Goal: Find contact information: Find contact information

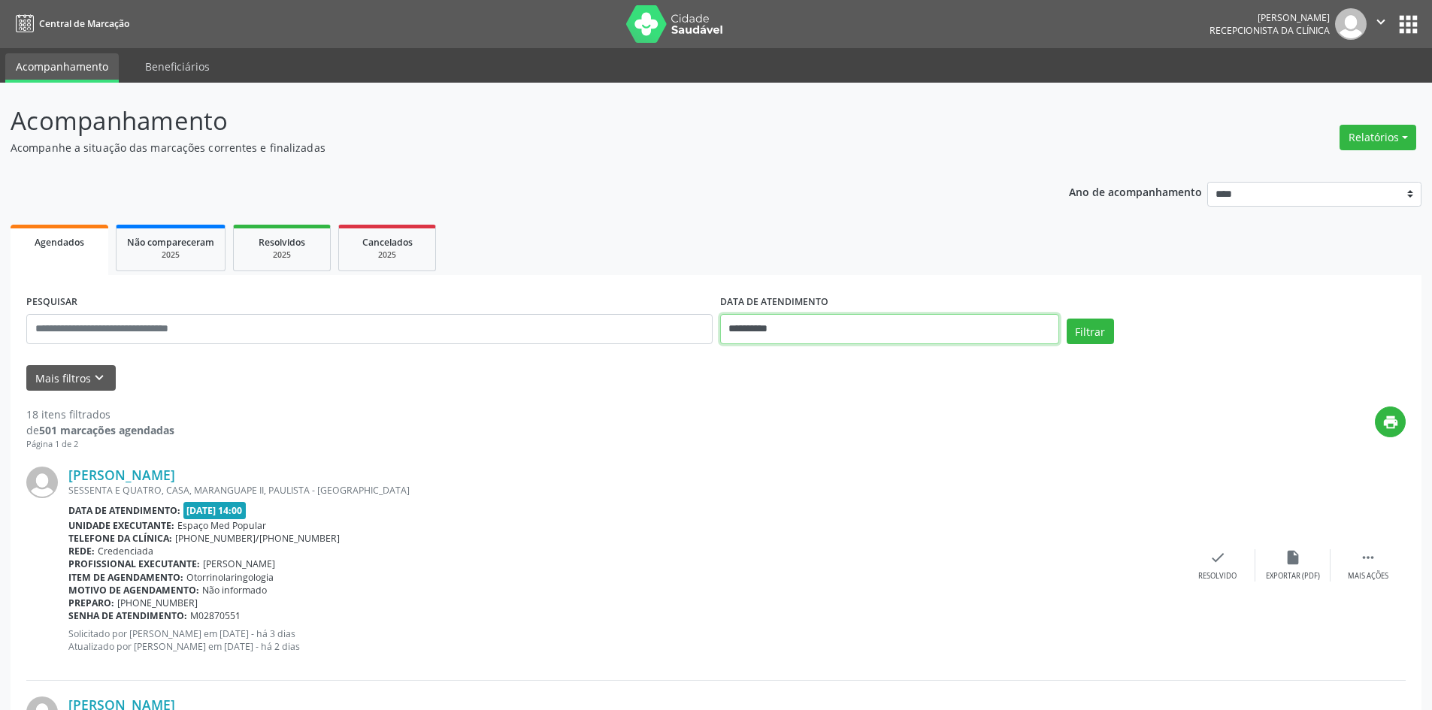
click at [961, 329] on input "**********" at bounding box center [889, 329] width 339 height 30
click at [900, 472] on span "15" at bounding box center [901, 467] width 29 height 29
type input "**********"
click at [900, 472] on span "15" at bounding box center [901, 467] width 29 height 29
click at [1076, 327] on button "Filtrar" at bounding box center [1090, 332] width 47 height 26
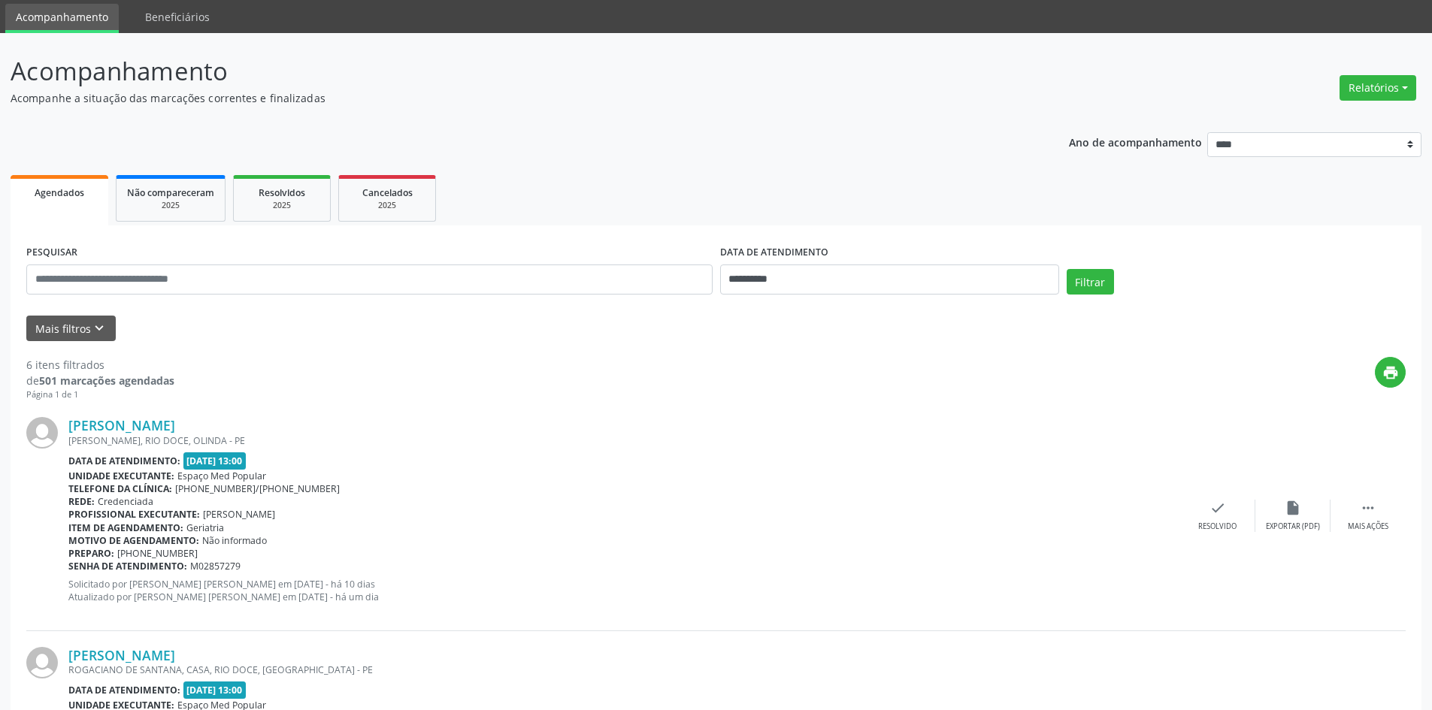
scroll to position [75, 0]
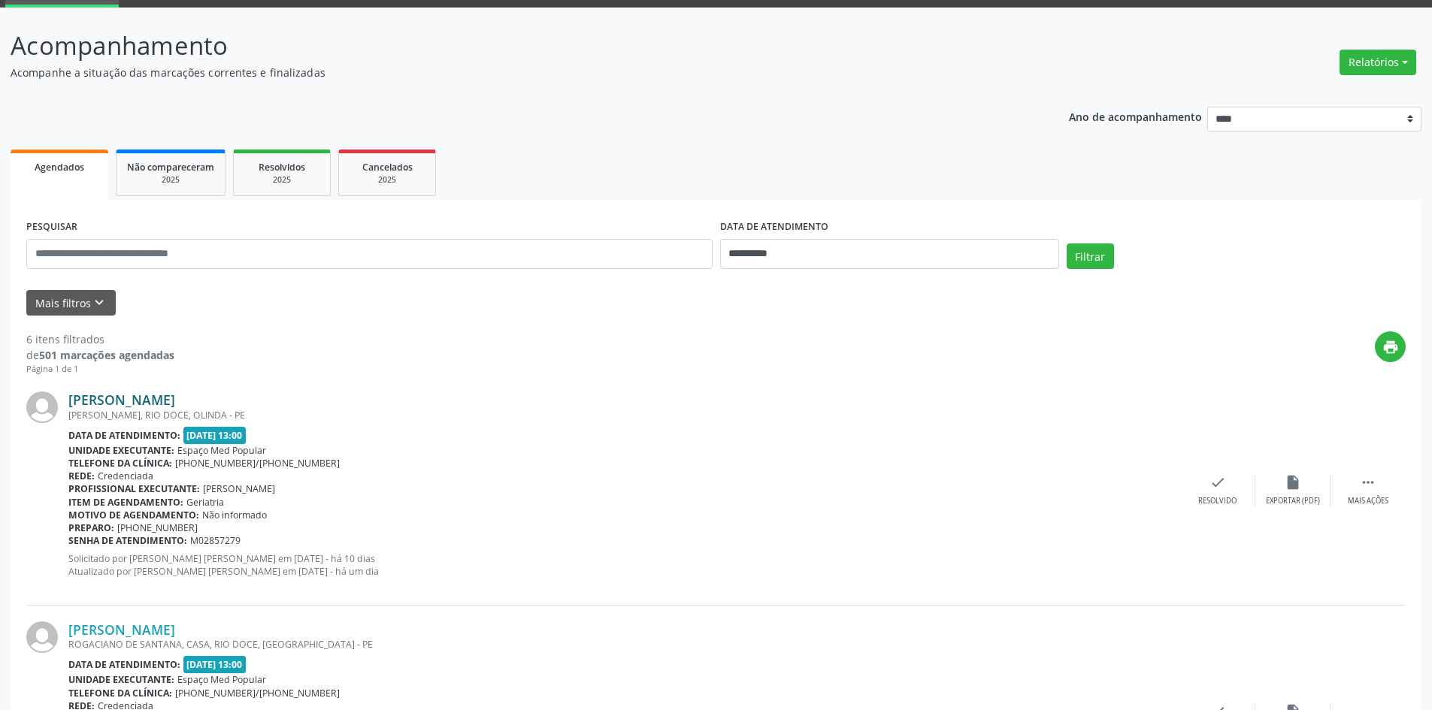
click at [175, 401] on link "[PERSON_NAME]" at bounding box center [121, 400] width 107 height 17
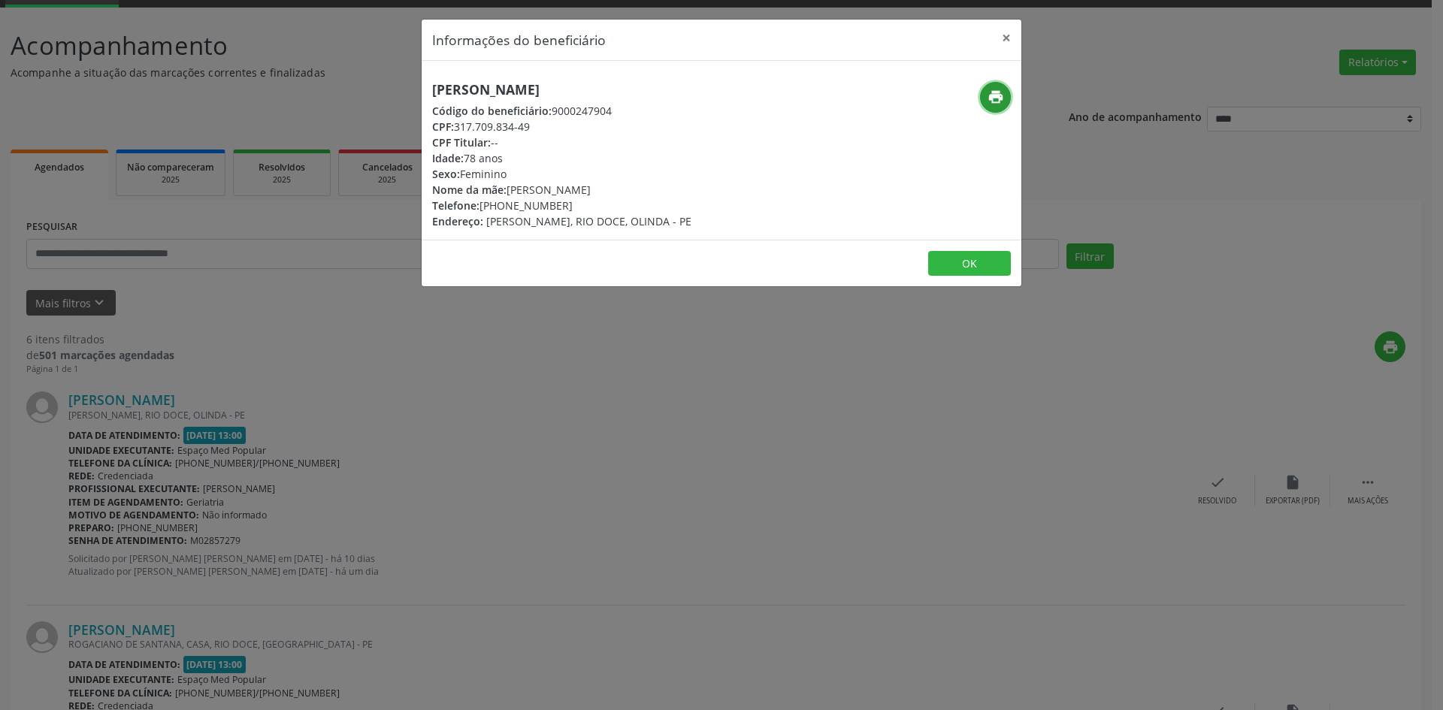
click at [994, 95] on icon "print" at bounding box center [996, 97] width 17 height 17
drag, startPoint x: 570, startPoint y: 206, endPoint x: 504, endPoint y: 209, distance: 65.5
click at [504, 209] on div "Telefone: [PHONE_NUMBER]" at bounding box center [561, 206] width 259 height 16
copy div "99997-3835"
click at [422, 458] on div "Informações do beneficiário × [PERSON_NAME] Código do beneficiário: 9000247904 …" at bounding box center [721, 355] width 1443 height 710
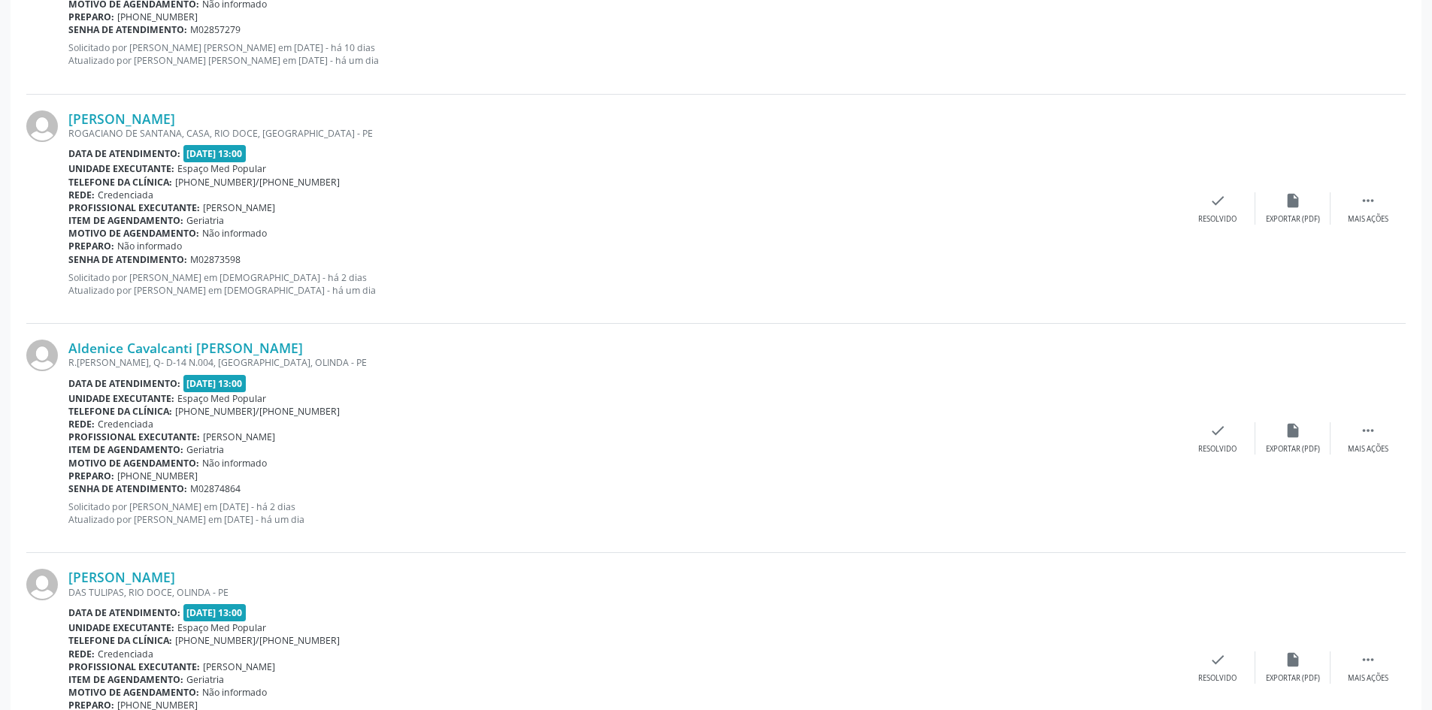
scroll to position [601, 0]
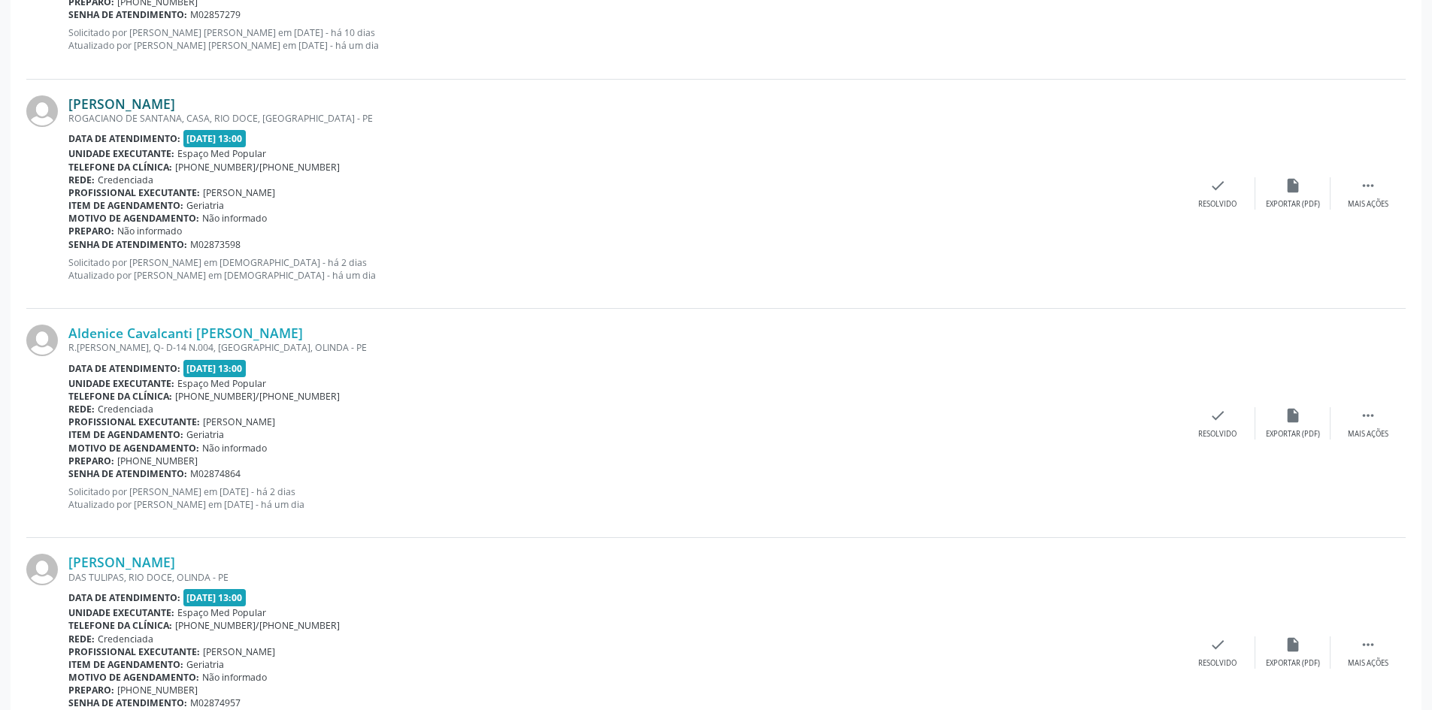
click at [150, 104] on link "[PERSON_NAME]" at bounding box center [121, 103] width 107 height 17
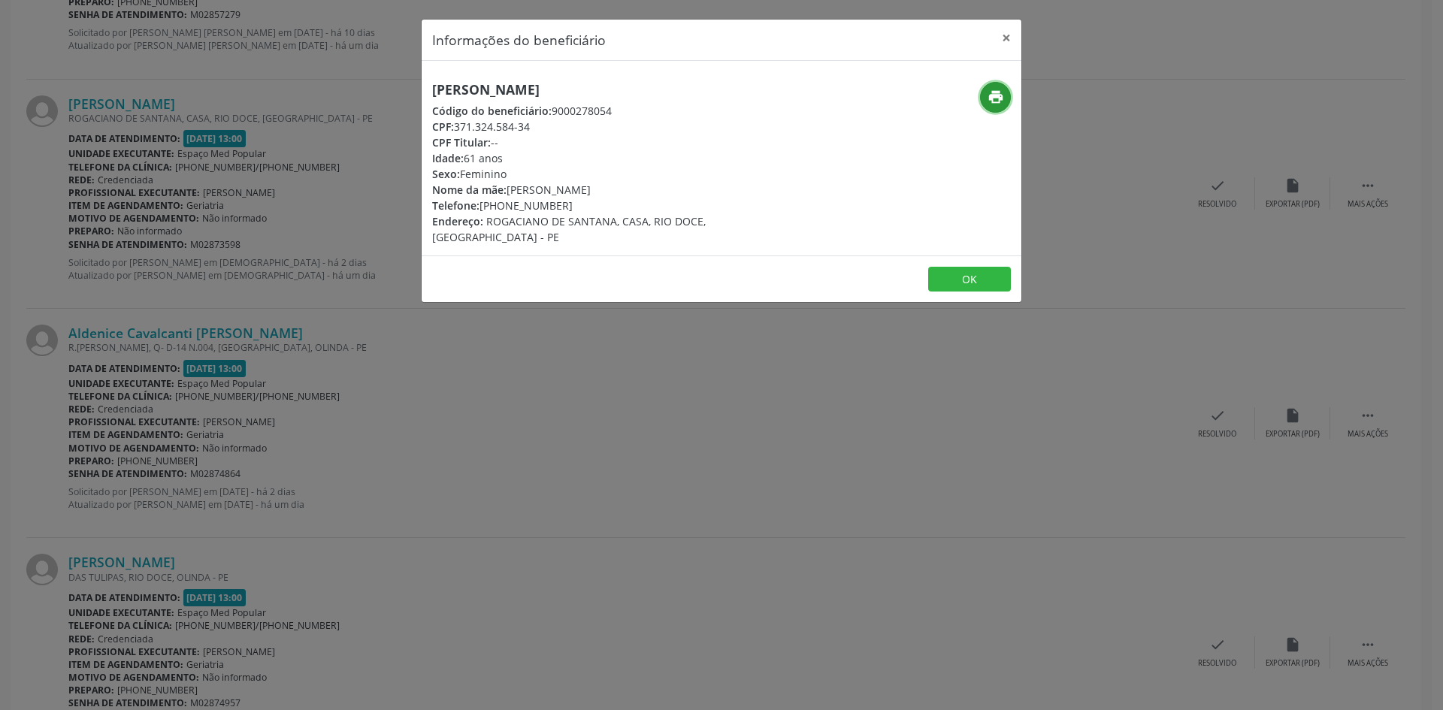
click at [1000, 97] on icon "print" at bounding box center [996, 97] width 17 height 17
drag, startPoint x: 569, startPoint y: 207, endPoint x: 504, endPoint y: 210, distance: 65.5
click at [504, 210] on div "Telefone: [PHONE_NUMBER]" at bounding box center [621, 206] width 379 height 16
copy div "99948-8348"
click at [452, 393] on div "Informações do beneficiário × [PERSON_NAME] Código do beneficiário: 9000278054 …" at bounding box center [721, 355] width 1443 height 710
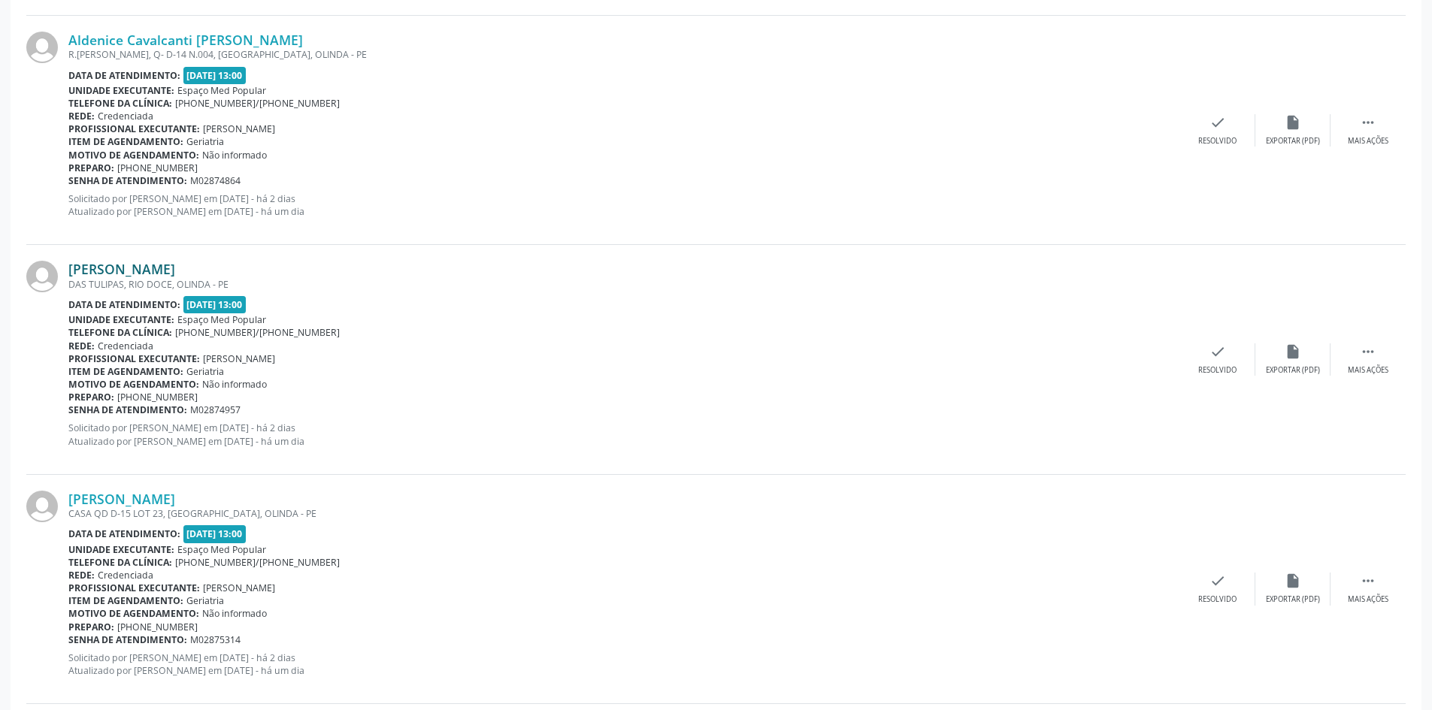
scroll to position [902, 0]
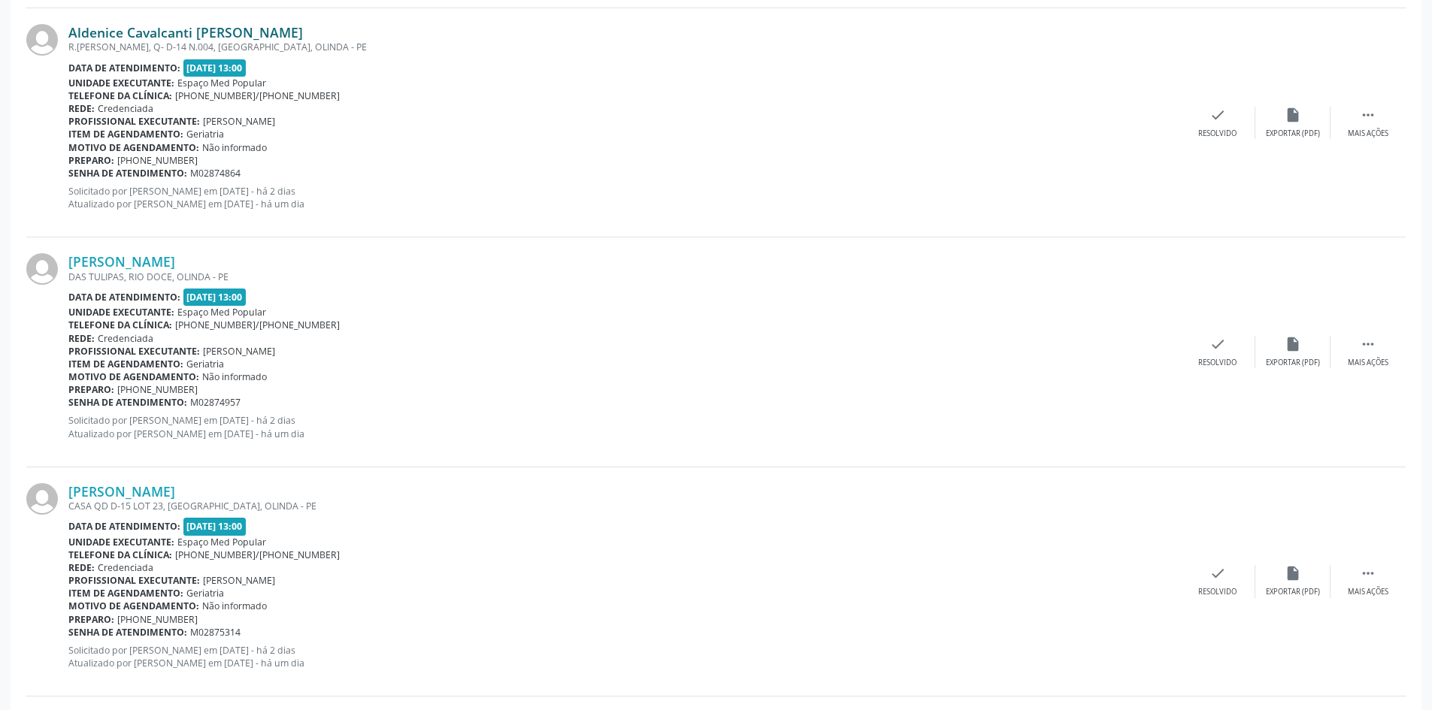
click at [177, 37] on link "Aldenice Cavalcanti [PERSON_NAME]" at bounding box center [185, 32] width 234 height 17
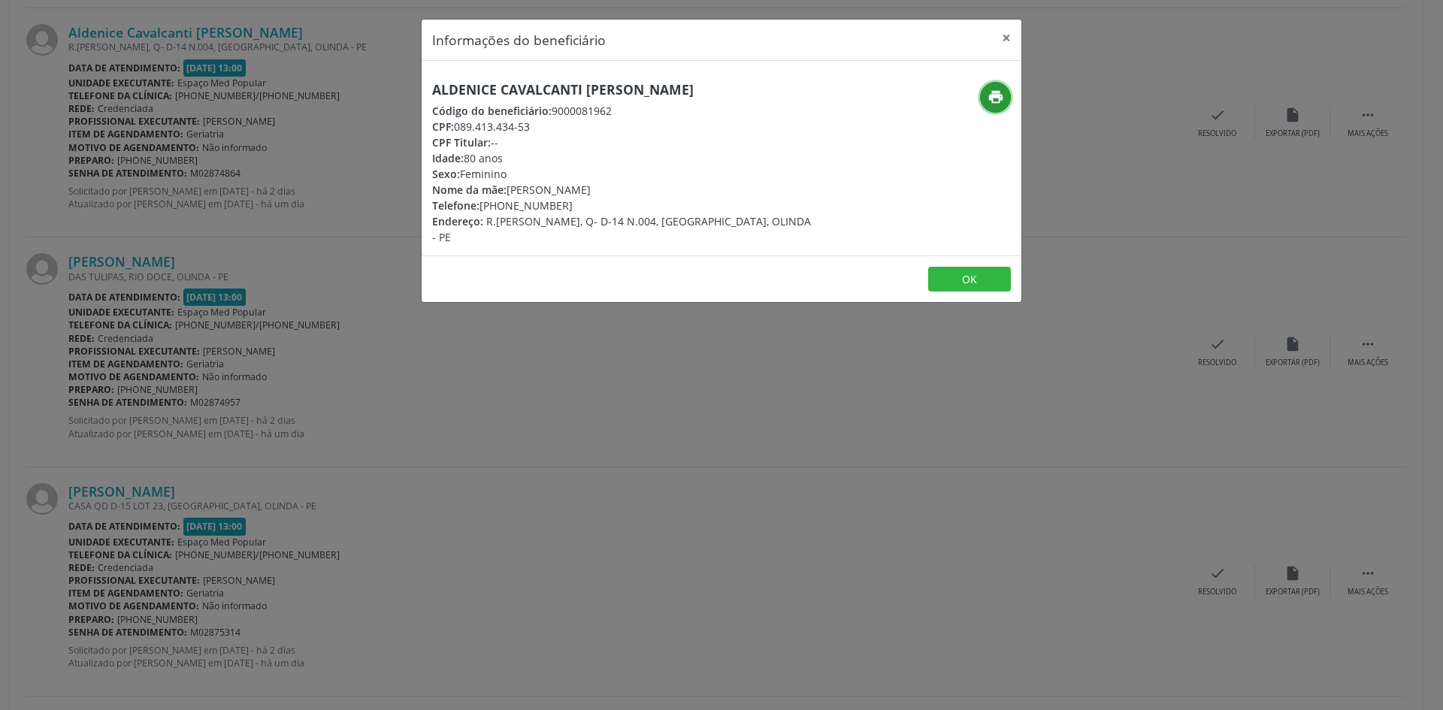
click at [999, 96] on icon "print" at bounding box center [996, 97] width 17 height 17
drag, startPoint x: 567, startPoint y: 203, endPoint x: 501, endPoint y: 207, distance: 66.3
click at [501, 207] on div "Telefone: [PHONE_NUMBER]" at bounding box center [621, 206] width 379 height 16
copy div "98686-0561"
click at [452, 466] on div "Informações do beneficiário × Aldenice [PERSON_NAME] Código do beneficiário: 90…" at bounding box center [721, 355] width 1443 height 710
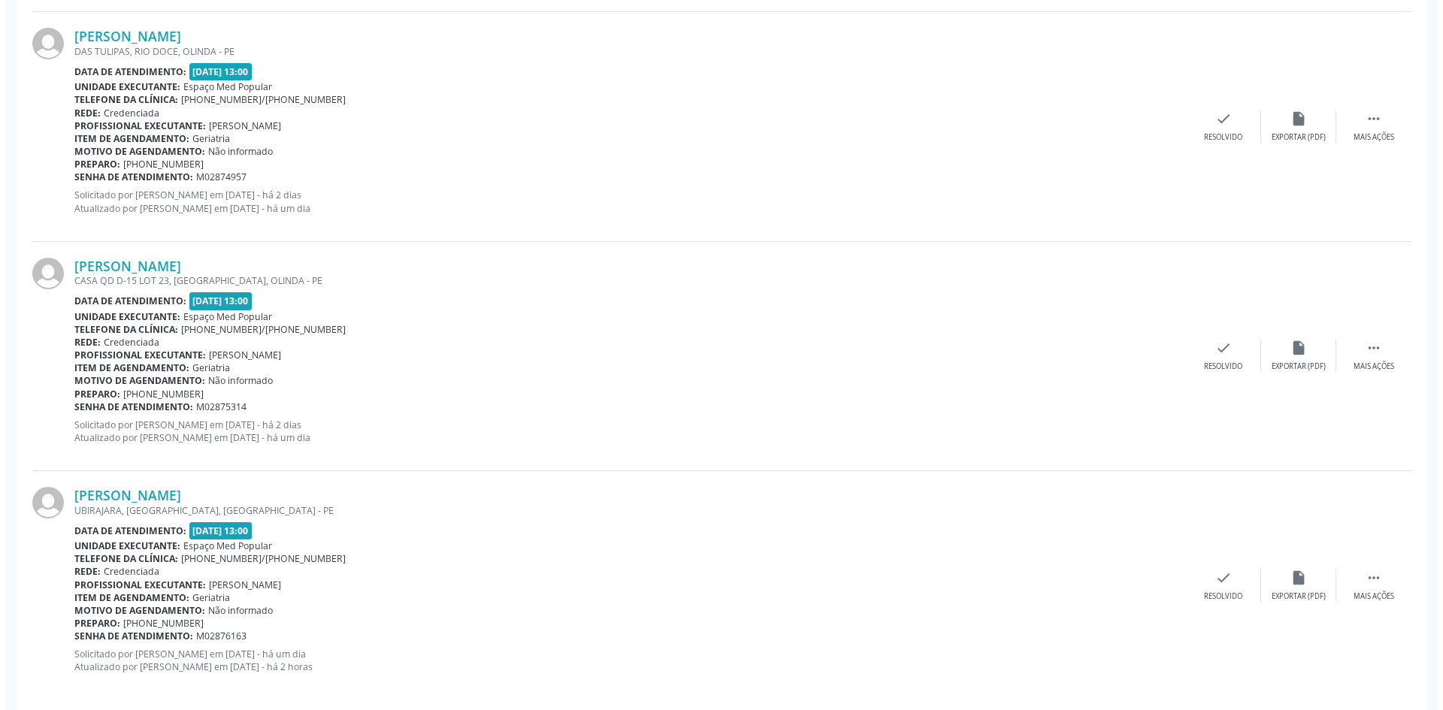
scroll to position [1144, 0]
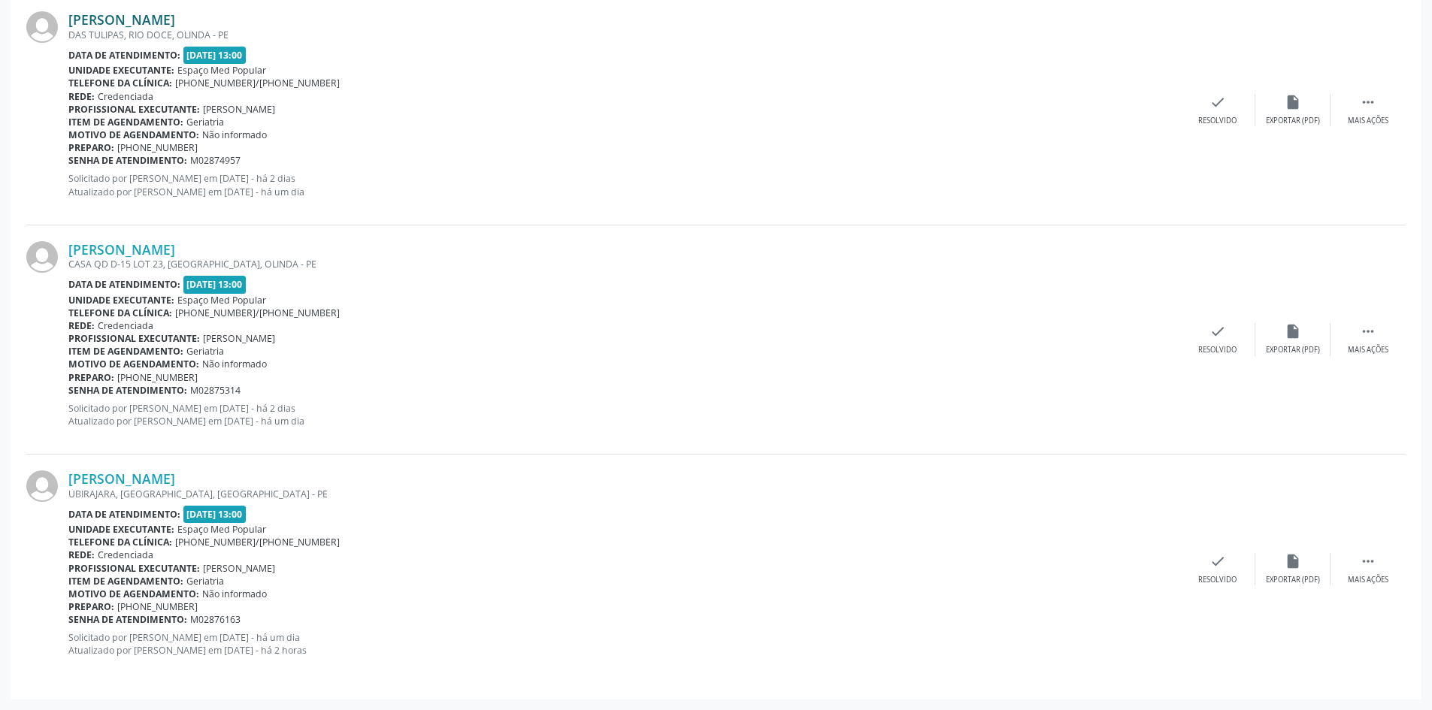
click at [159, 21] on link "[PERSON_NAME]" at bounding box center [121, 19] width 107 height 17
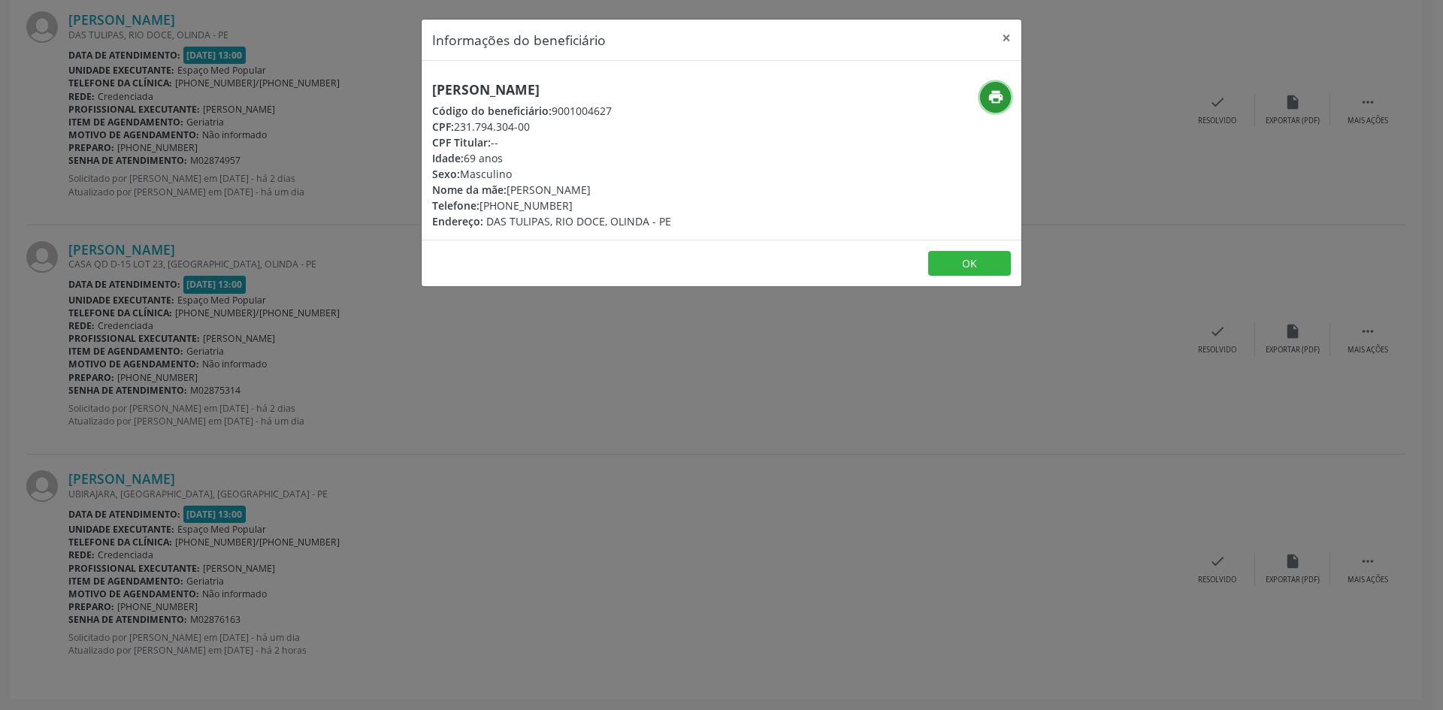
click at [988, 87] on button "print" at bounding box center [995, 97] width 31 height 31
drag, startPoint x: 562, startPoint y: 204, endPoint x: 505, endPoint y: 203, distance: 57.1
click at [501, 203] on div "Telefone: [PHONE_NUMBER]" at bounding box center [551, 206] width 239 height 16
copy div "99622-3366"
click at [396, 388] on div "Informações do beneficiário × [PERSON_NAME] do Nascimento Código do beneficiári…" at bounding box center [721, 355] width 1443 height 710
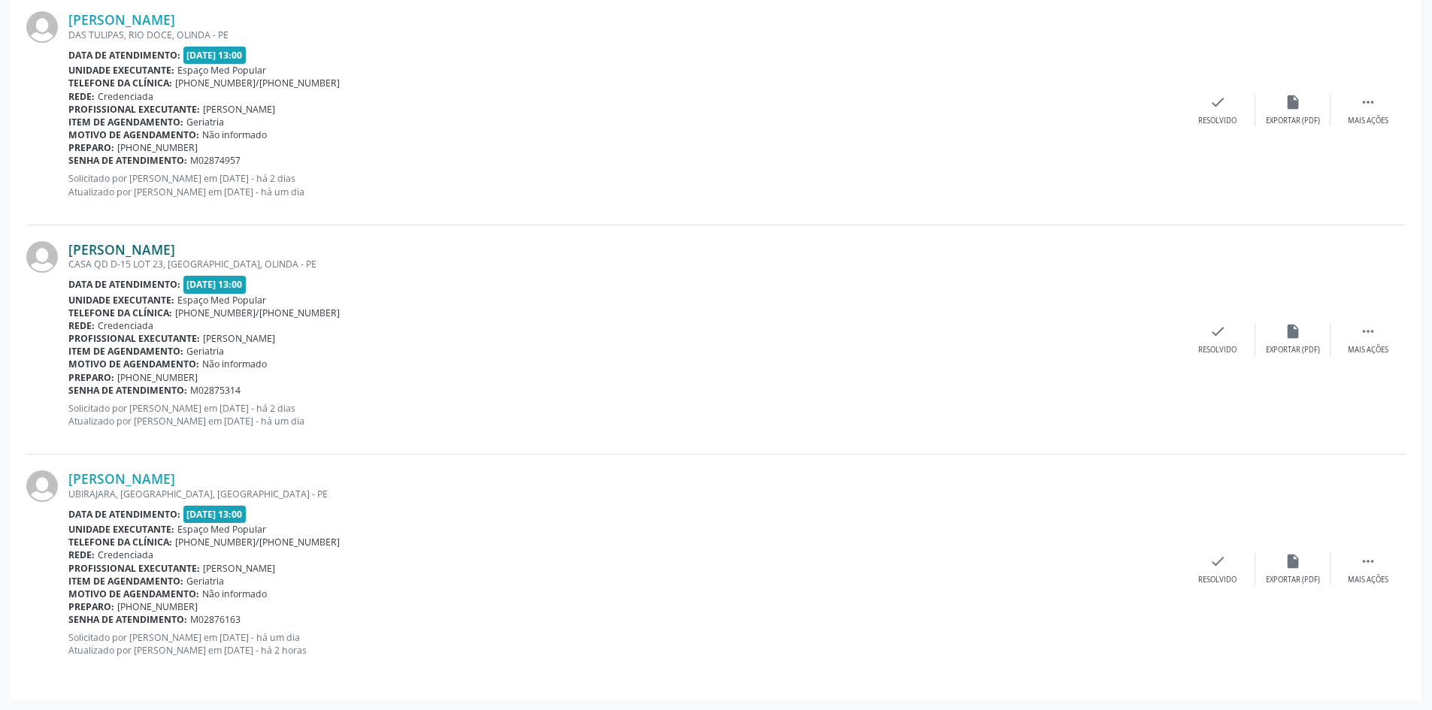
click at [175, 248] on link "[PERSON_NAME]" at bounding box center [121, 249] width 107 height 17
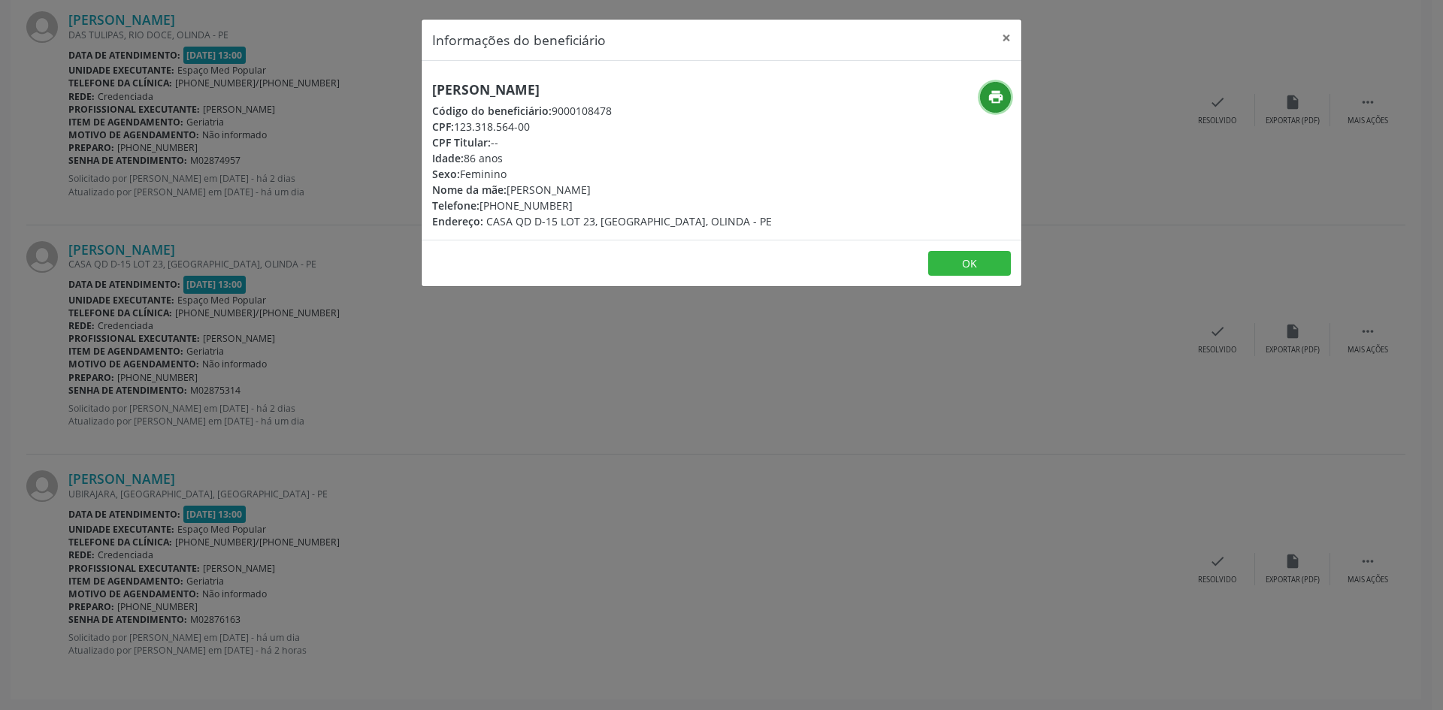
click at [1001, 99] on icon "print" at bounding box center [996, 97] width 17 height 17
click at [574, 495] on div "Informações do beneficiário × [PERSON_NAME] Código do beneficiário: 9000108478 …" at bounding box center [721, 355] width 1443 height 710
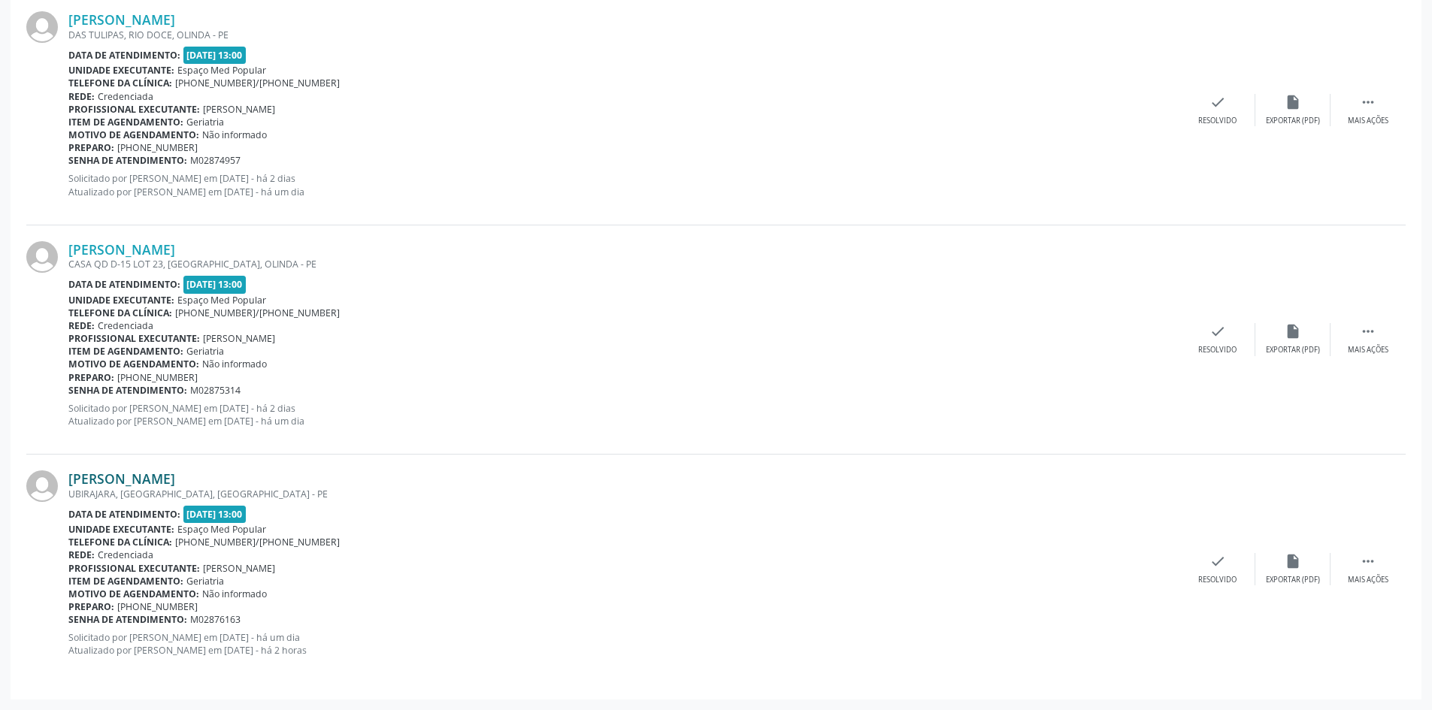
click at [175, 479] on link "[PERSON_NAME]" at bounding box center [121, 479] width 107 height 17
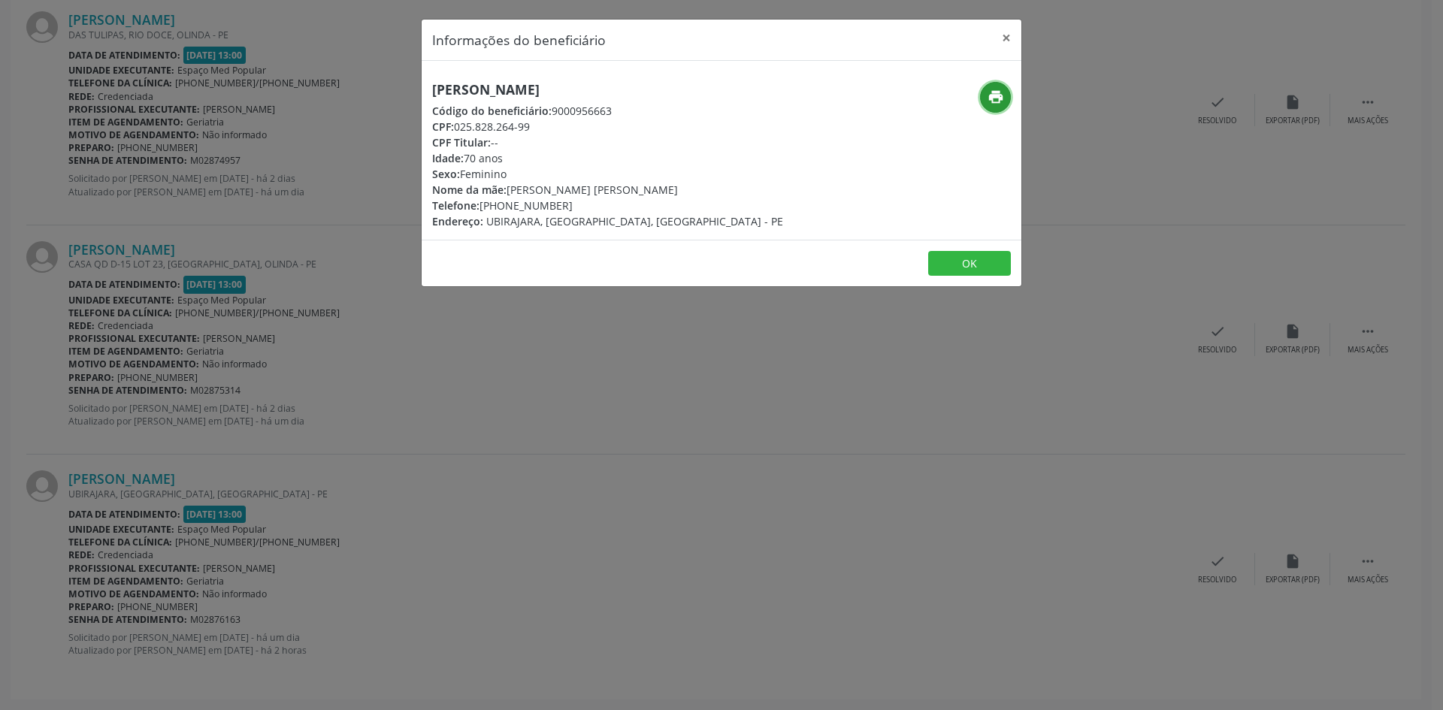
click at [994, 87] on button "print" at bounding box center [995, 97] width 31 height 31
drag, startPoint x: 566, startPoint y: 201, endPoint x: 504, endPoint y: 205, distance: 62.5
click at [504, 205] on div "Telefone: [PHONE_NUMBER]" at bounding box center [607, 206] width 351 height 16
copy div "98723-7963"
